Goal: Information Seeking & Learning: Learn about a topic

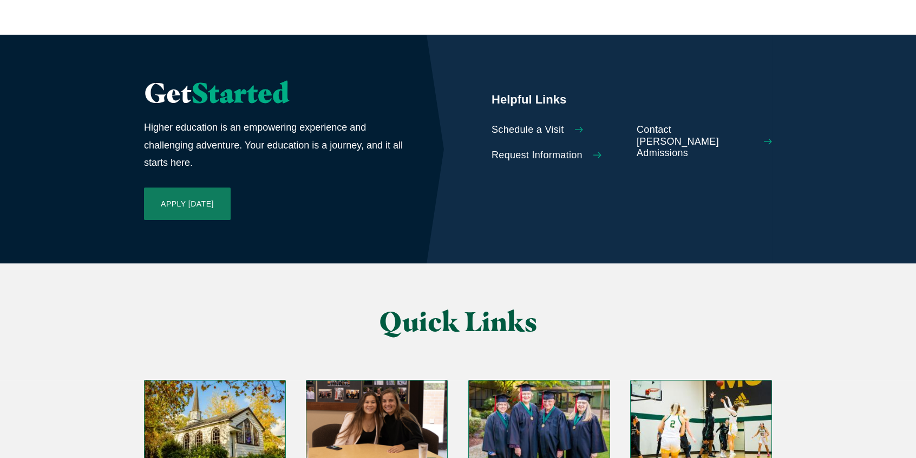
scroll to position [2599, 0]
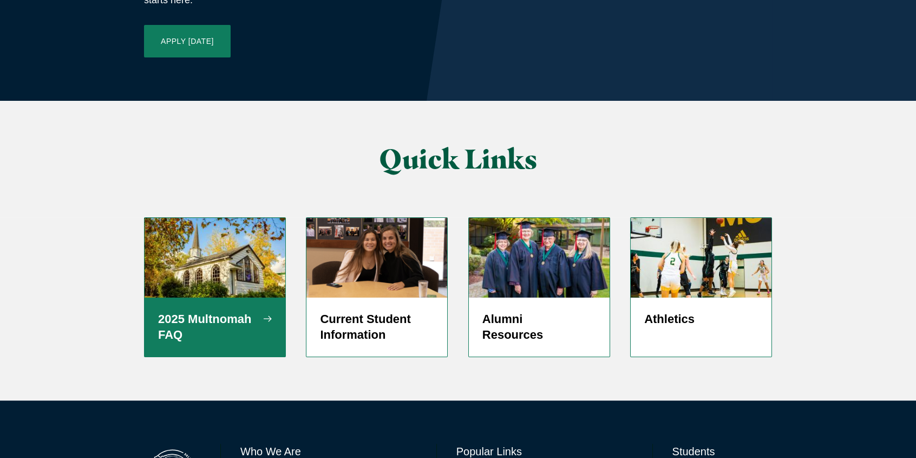
click at [184, 311] on h5 "2025 Multnomah FAQ" at bounding box center [215, 327] width 114 height 32
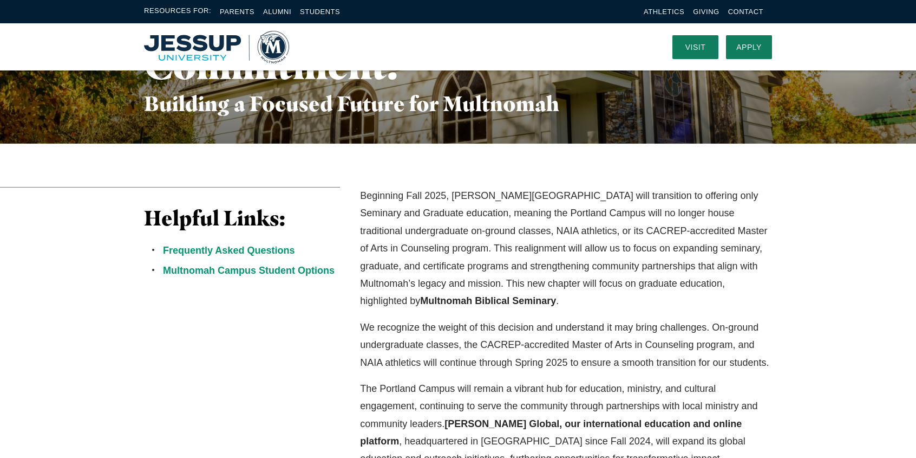
scroll to position [162, 0]
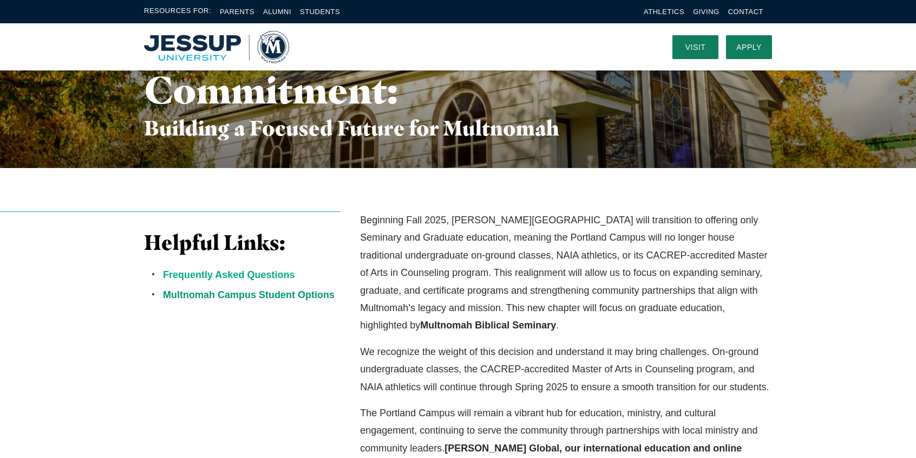
click at [260, 274] on link "Frequently Asked Questions" at bounding box center [229, 274] width 132 height 11
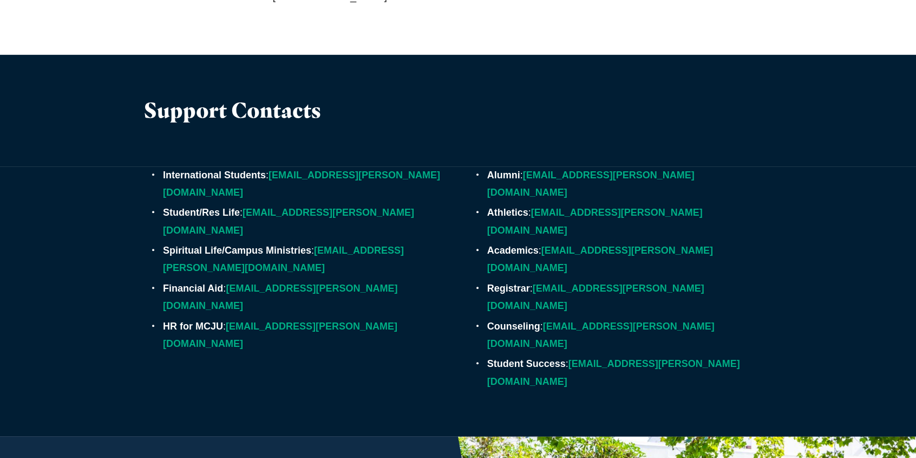
scroll to position [3574, 0]
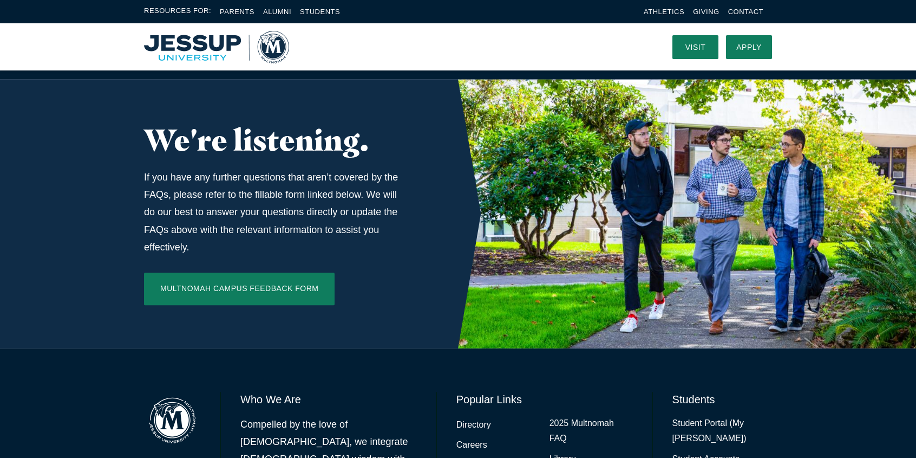
scroll to position [162, 0]
